Goal: Task Accomplishment & Management: Manage account settings

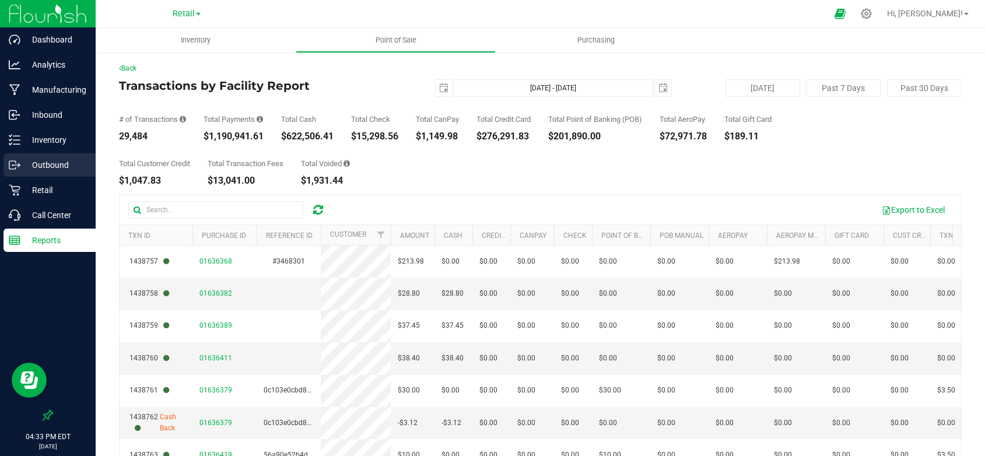
scroll to position [687, 0]
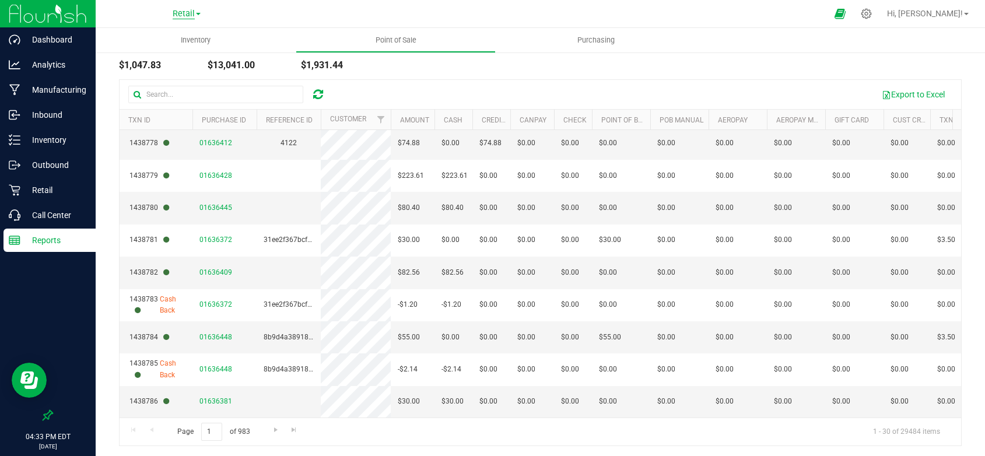
click at [180, 9] on span "Retail" at bounding box center [184, 14] width 22 height 10
click at [131, 36] on link "Cultivation" at bounding box center [186, 41] width 170 height 16
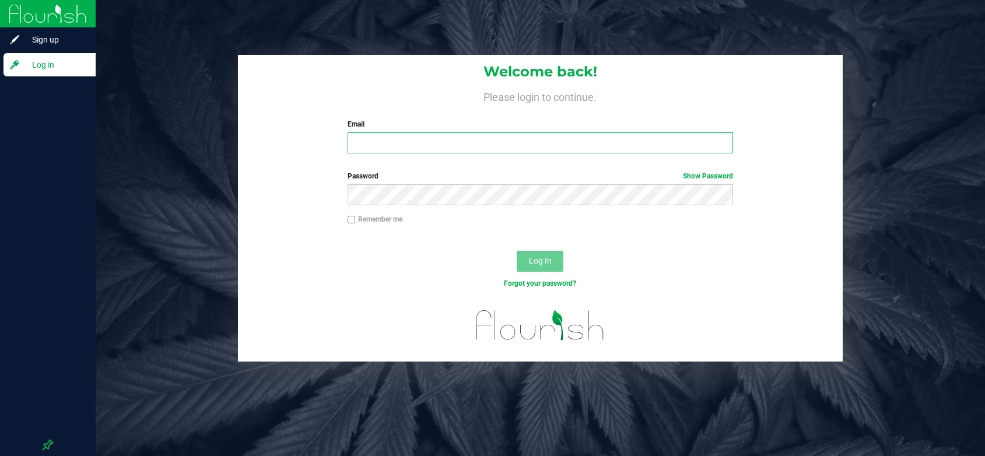
type input "[EMAIL_ADDRESS][DOMAIN_NAME]"
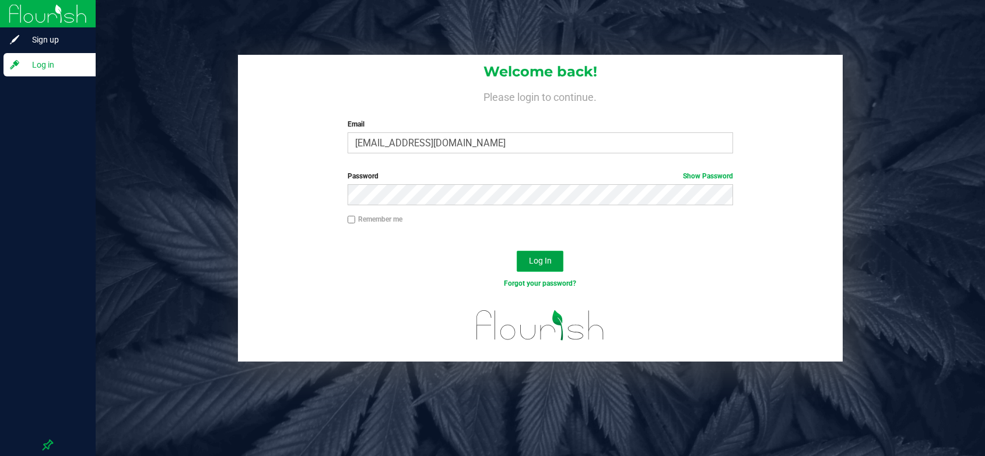
click at [525, 255] on button "Log In" at bounding box center [540, 261] width 47 height 21
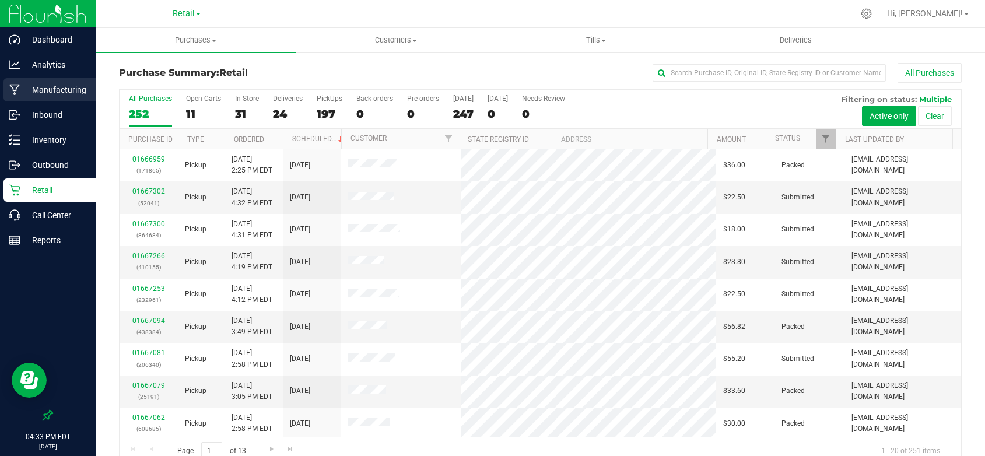
click at [48, 87] on p "Manufacturing" at bounding box center [55, 90] width 70 height 14
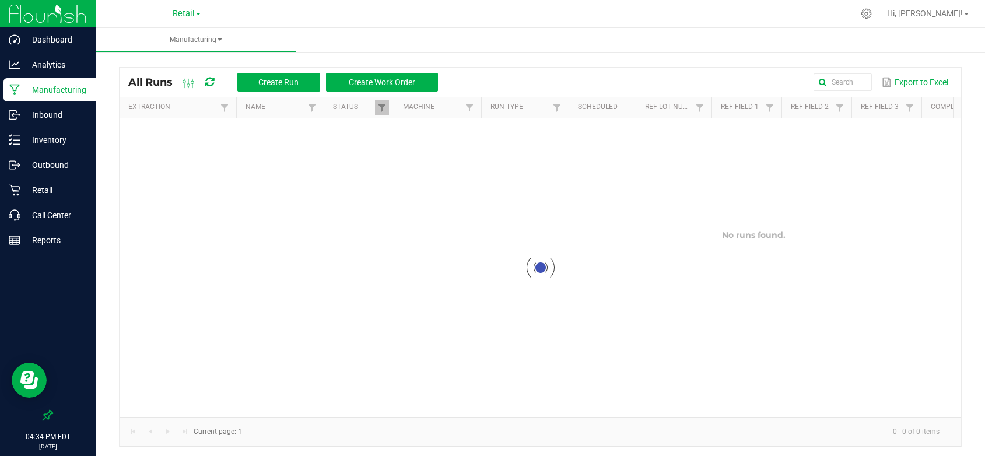
click at [191, 9] on span "Retail" at bounding box center [184, 14] width 22 height 10
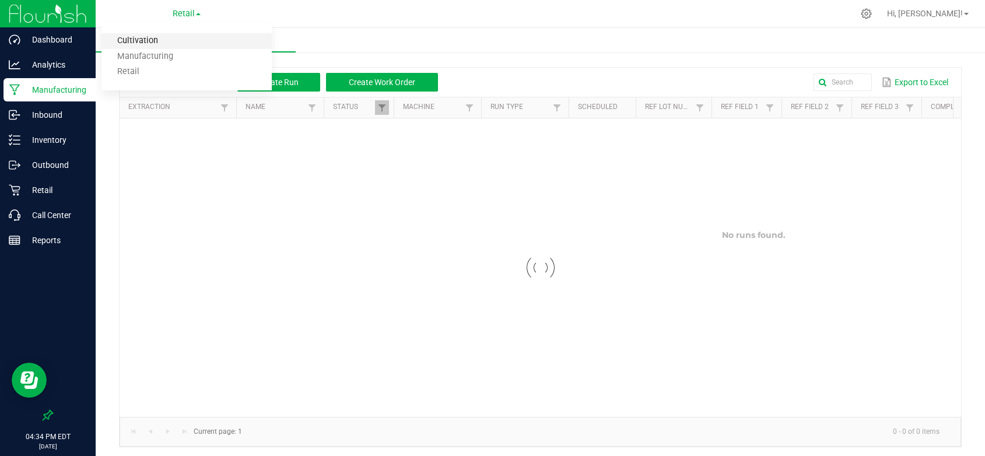
click at [138, 35] on link "Cultivation" at bounding box center [186, 41] width 170 height 16
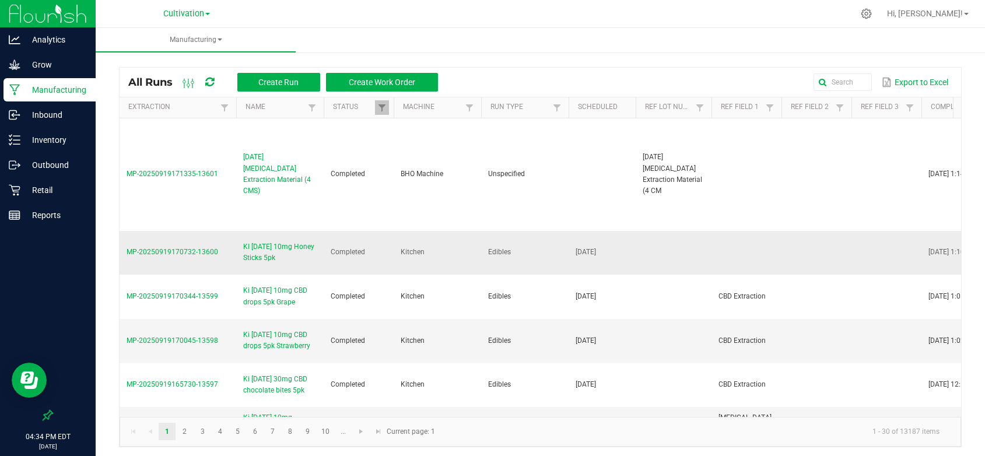
click at [259, 251] on span "KI [DATE] 10mg Honey Sticks 5pk" at bounding box center [279, 252] width 73 height 22
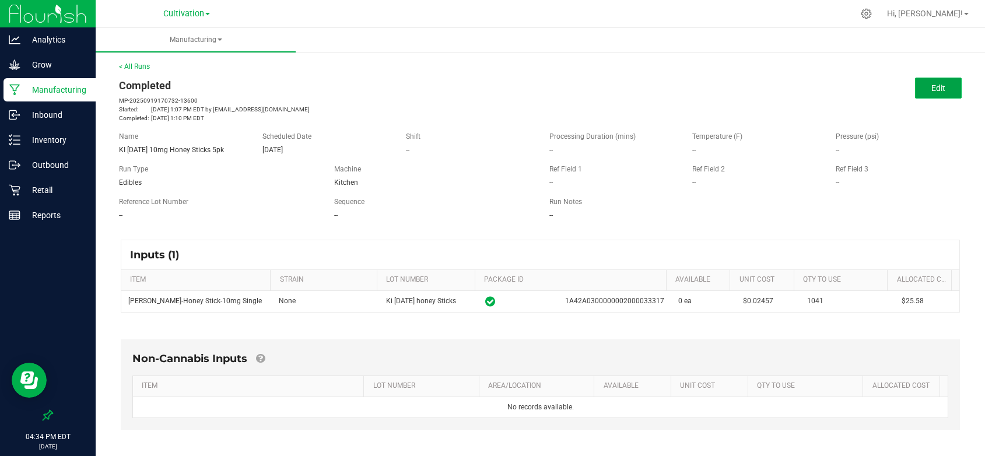
click at [931, 84] on span "Edit" at bounding box center [938, 87] width 14 height 9
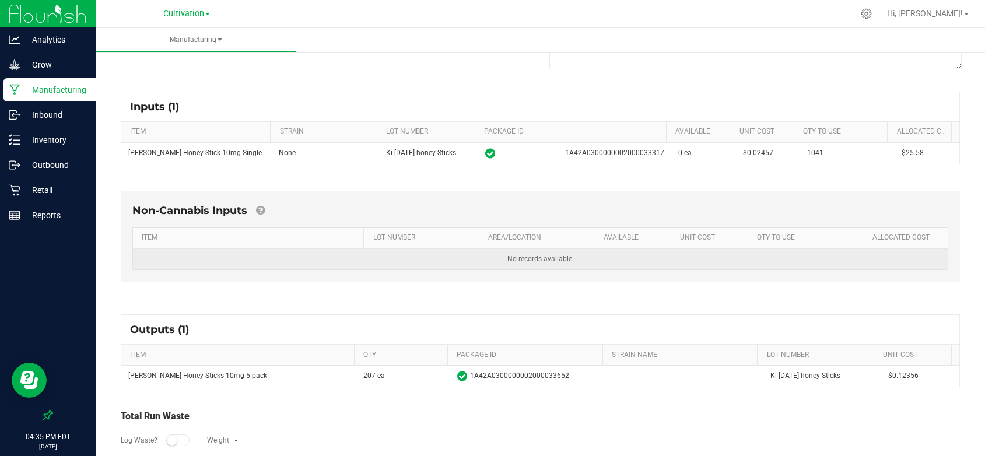
scroll to position [171, 0]
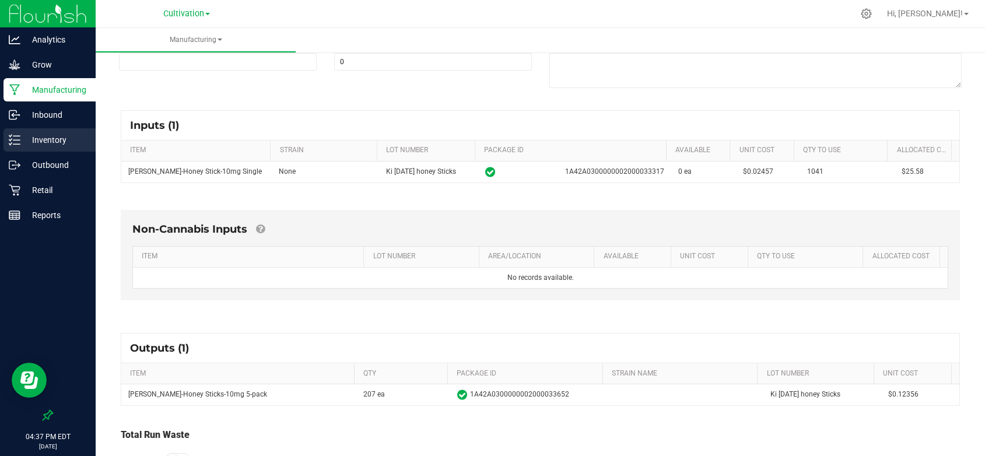
click at [48, 140] on p "Inventory" at bounding box center [55, 140] width 70 height 14
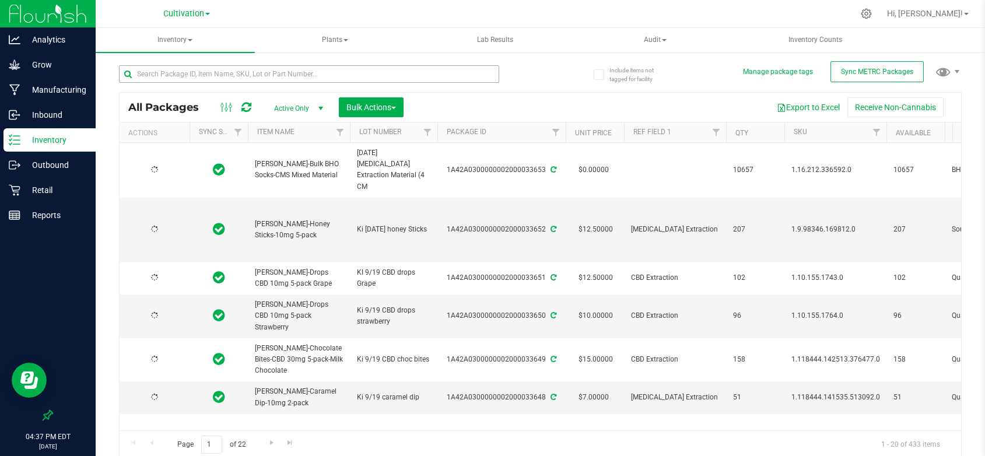
type input "[DATE]"
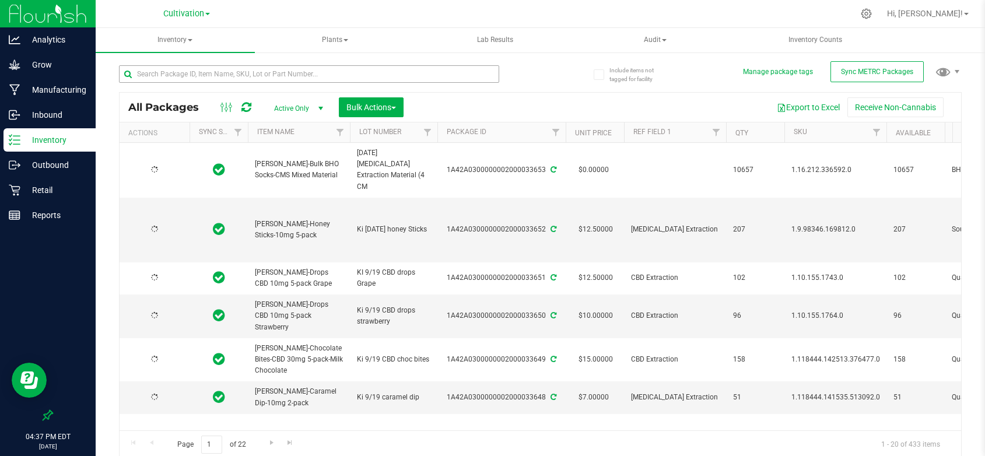
type input "[DATE]"
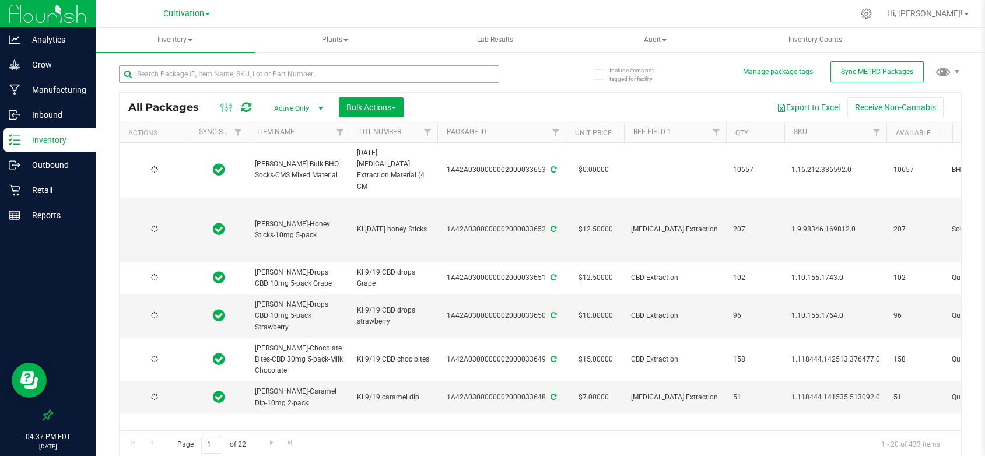
type input "[DATE]"
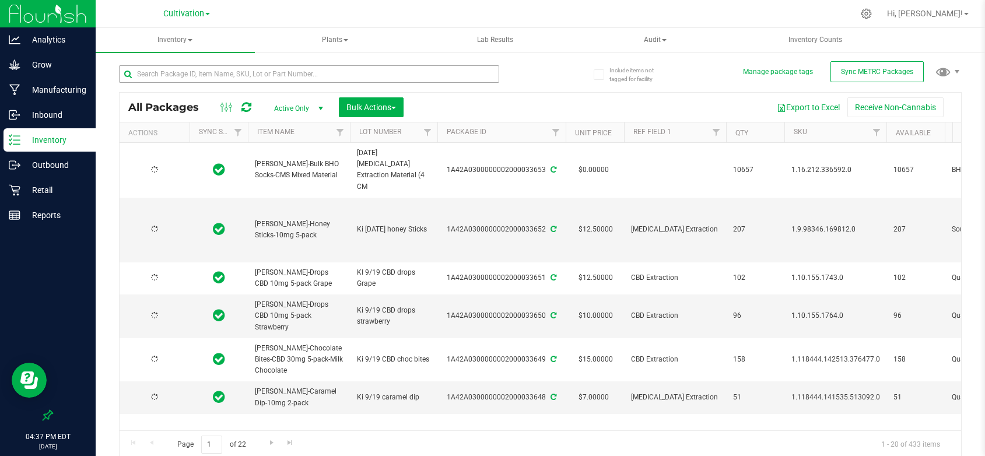
type input "[DATE]"
click at [198, 73] on input "text" at bounding box center [309, 73] width 380 height 17
type input "33317"
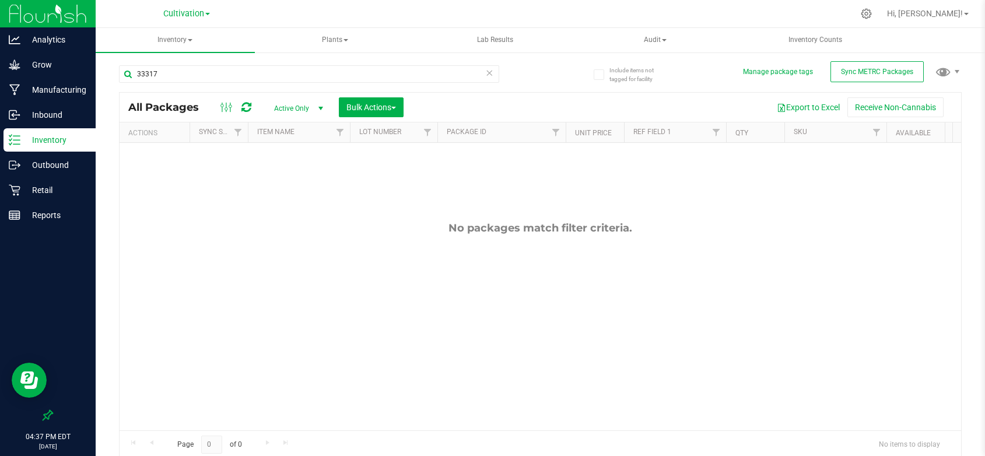
click at [299, 107] on span "Active Only" at bounding box center [296, 108] width 64 height 16
click at [285, 176] on li "All" at bounding box center [295, 178] width 63 height 17
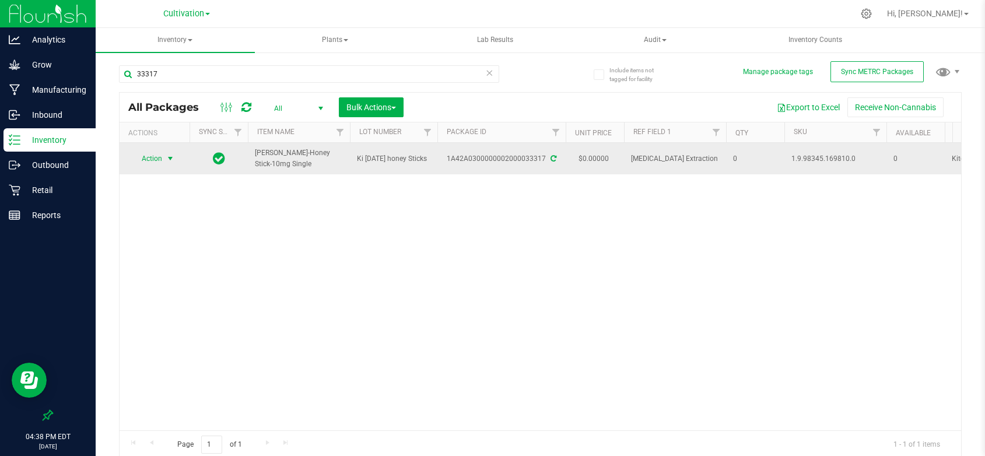
click at [170, 160] on span "select" at bounding box center [170, 158] width 9 height 9
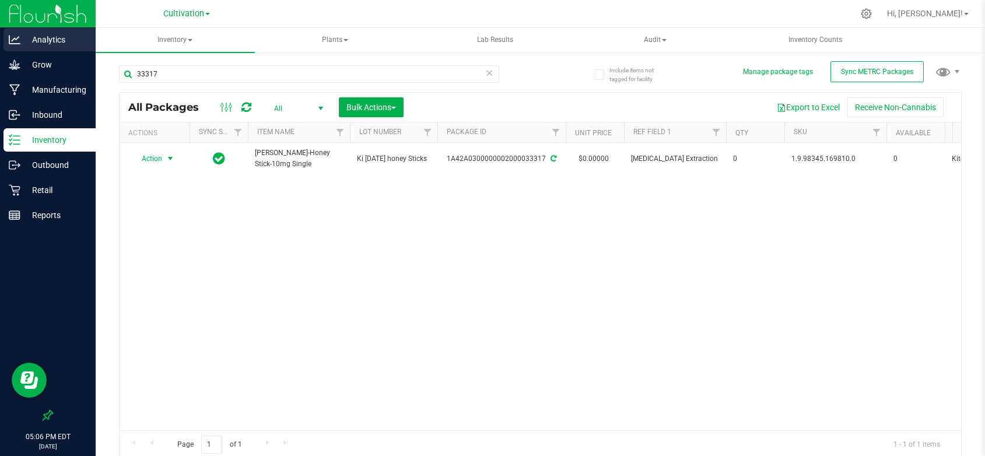
click at [54, 38] on p "Analytics" at bounding box center [55, 40] width 70 height 14
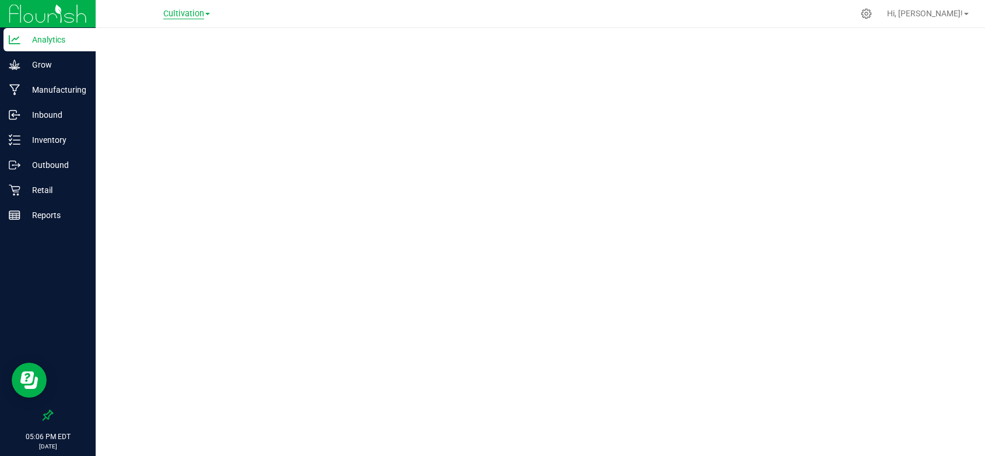
click at [176, 15] on span "Cultivation" at bounding box center [183, 14] width 41 height 10
click at [117, 73] on link "Retail" at bounding box center [186, 72] width 170 height 16
